Goal: Information Seeking & Learning: Learn about a topic

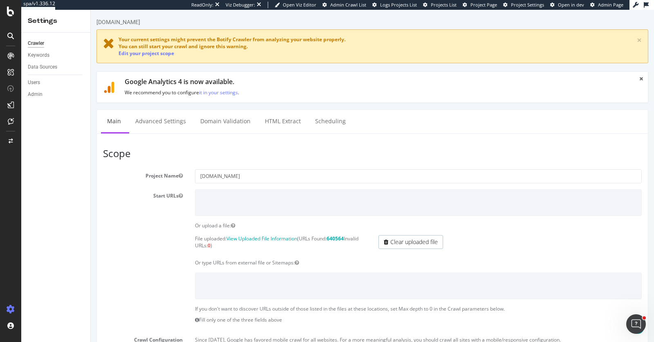
scroll to position [334, 0]
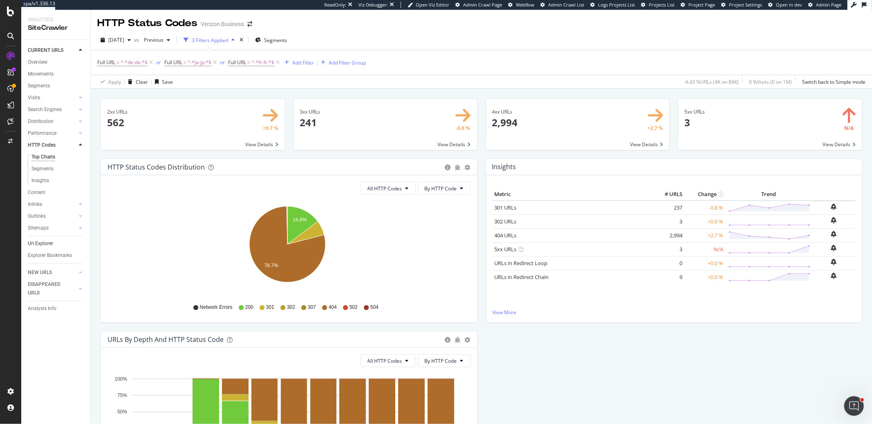
click at [58, 243] on link "Url Explorer" at bounding box center [56, 243] width 57 height 9
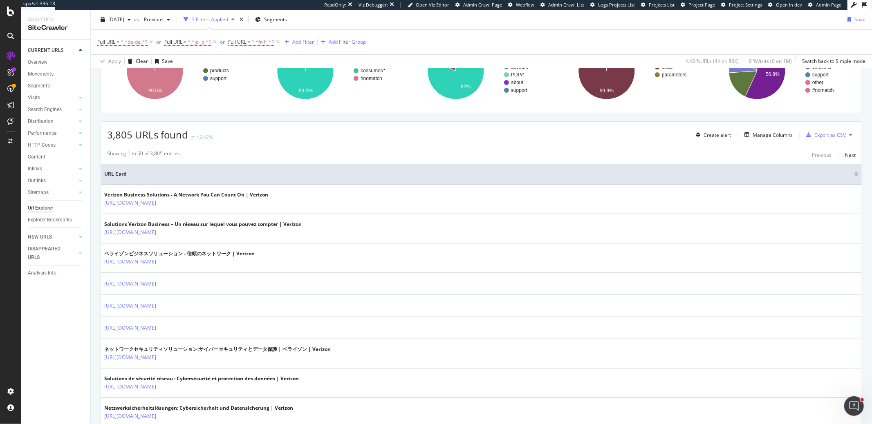
scroll to position [277, 0]
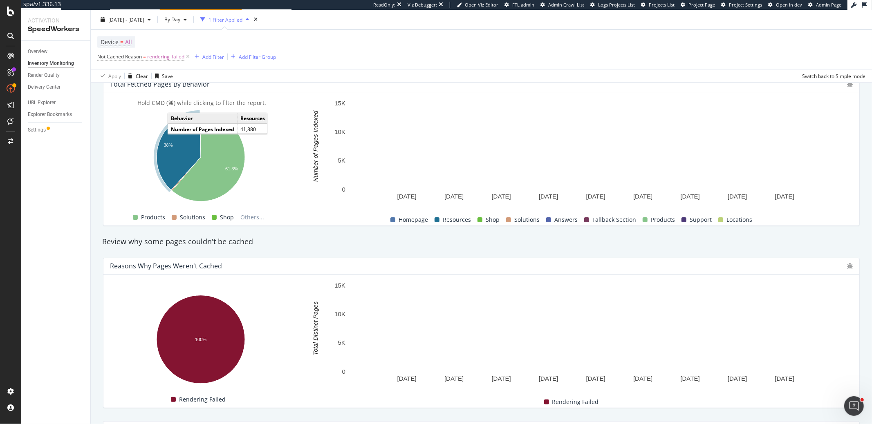
scroll to position [322, 0]
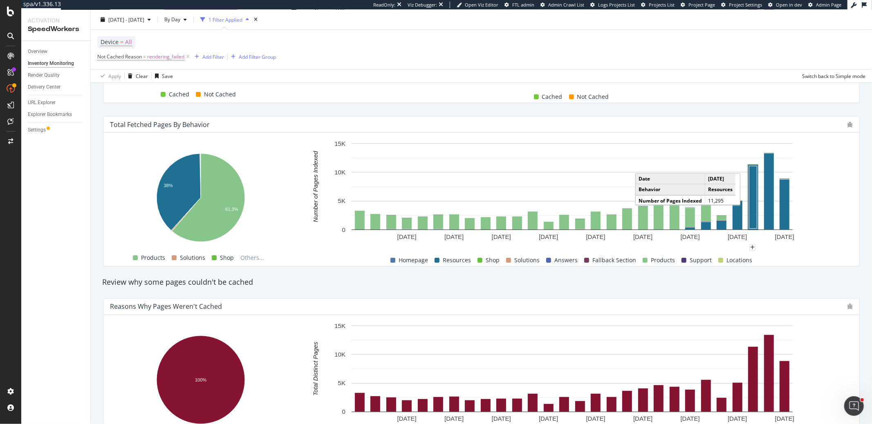
click at [754, 185] on rect "A chart." at bounding box center [753, 197] width 8 height 63
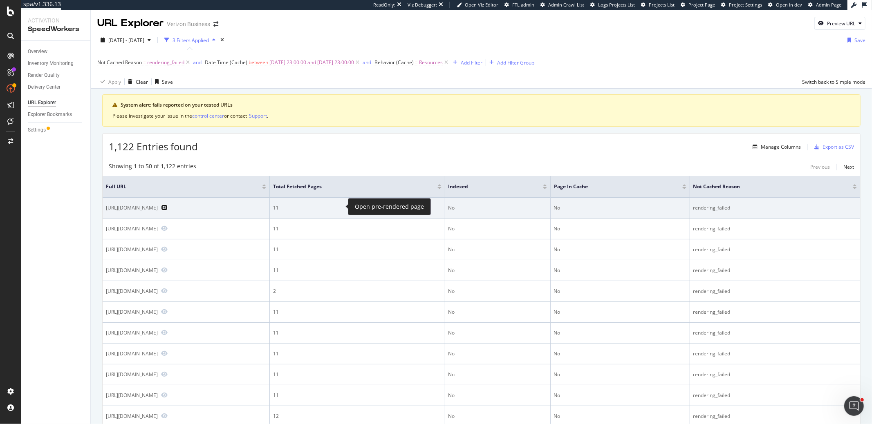
click at [168, 205] on icon "Preview https://www.verizon.com/business/de-de/resources/articles/virtual-netwo…" at bounding box center [164, 208] width 7 height 6
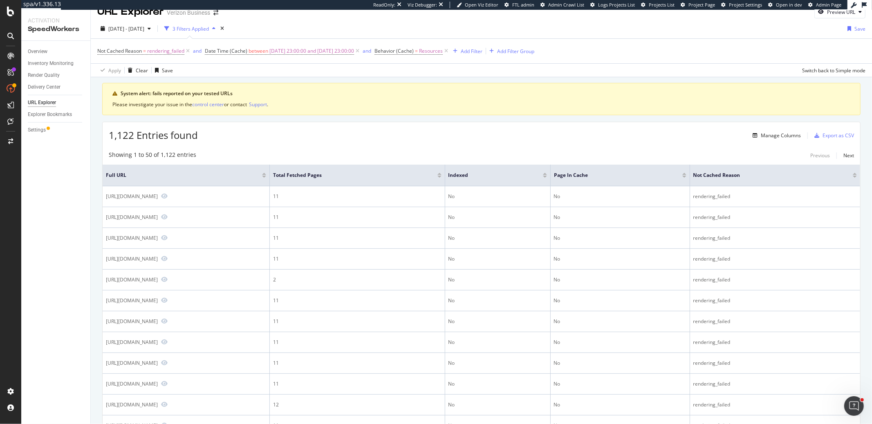
scroll to position [11, 0]
